Goal: Check status

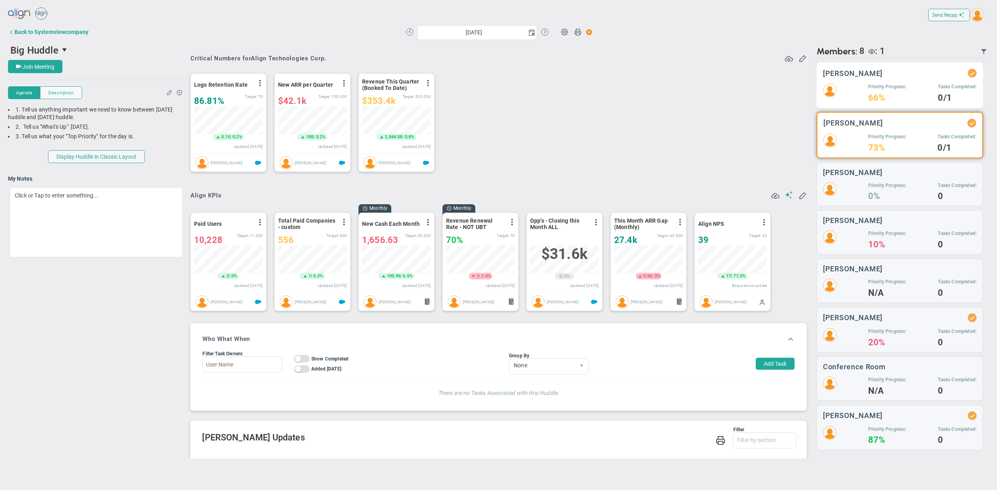
click at [862, 87] on div "Priority Progress: 66% Tasks Completed: 0/1" at bounding box center [900, 93] width 154 height 18
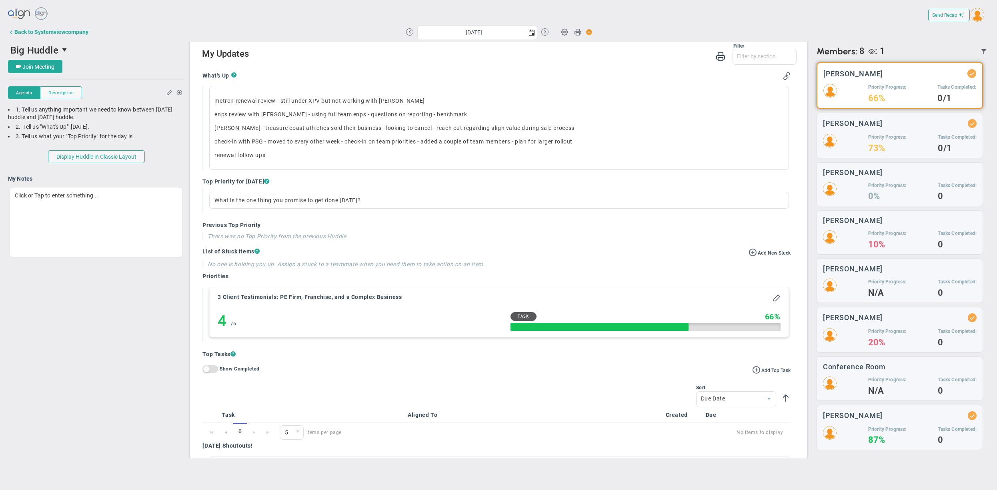
scroll to position [383, 0]
click at [488, 67] on div "Filter What's Up Top Priorities Stucks Priorities Top Tasks [DATE] Shoutouts! W…" at bounding box center [499, 55] width 594 height 23
click at [352, 67] on div "Filter What's Up Top Priorities Stucks Priorities Top Tasks [DATE] Shoutouts! W…" at bounding box center [499, 55] width 594 height 23
click at [295, 21] on div "Send Recap Profile Contact your Advisor Share! Become an Affiliate" at bounding box center [498, 15] width 981 height 18
click at [514, 79] on div "What's Up ? metron renewal review - still under XPV but not working with [PERSO…" at bounding box center [496, 296] width 600 height 458
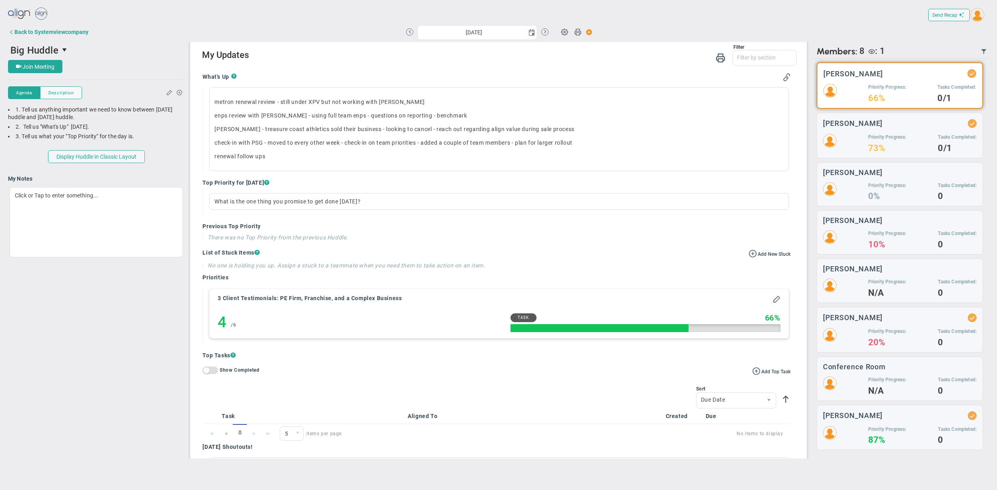
click at [511, 82] on div "What's Up ?" at bounding box center [496, 77] width 588 height 9
click at [515, 78] on div "What's Up ? metron renewal review - still under XPV but not working with [PERSO…" at bounding box center [496, 296] width 600 height 458
click at [508, 78] on div "What's Up ? metron renewal review - still under XPV but not working with [PERSO…" at bounding box center [496, 296] width 600 height 458
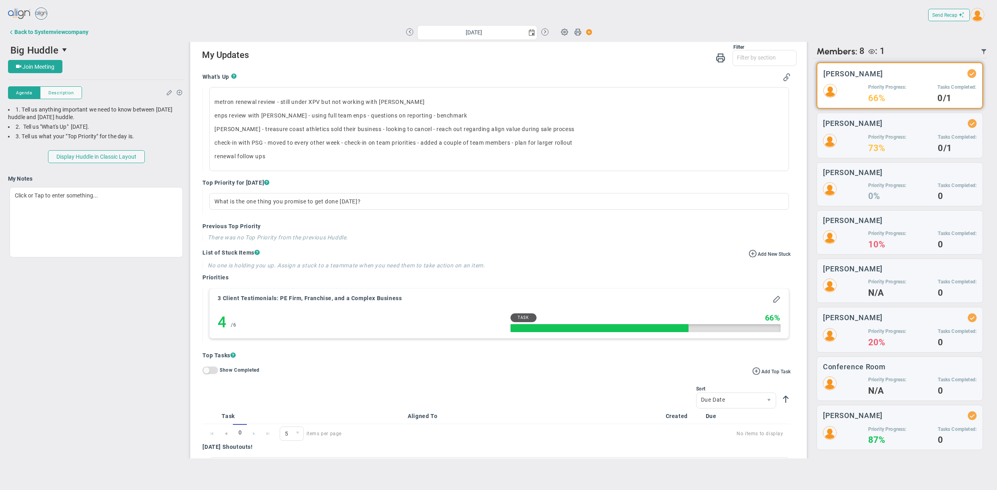
click at [459, 62] on h2 "My Updates" at bounding box center [499, 56] width 594 height 12
click at [455, 67] on div "Filter What's Up Top Priorities Stucks Priorities Top Tasks [DATE] Shoutouts! W…" at bounding box center [499, 55] width 594 height 23
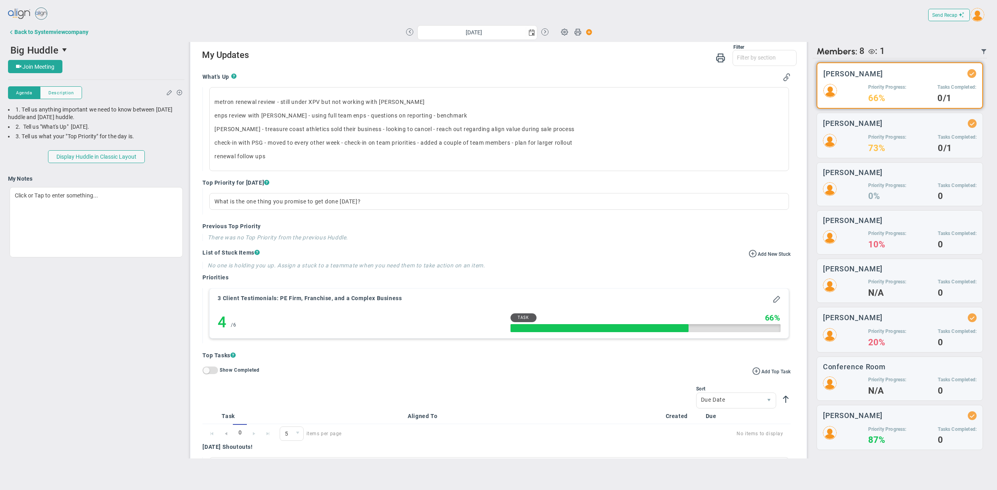
click at [455, 67] on div "Filter What's Up Top Priorities Stucks Priorities Top Tasks [DATE] Shoutouts! W…" at bounding box center [499, 55] width 594 height 23
